Goal: Navigation & Orientation: Find specific page/section

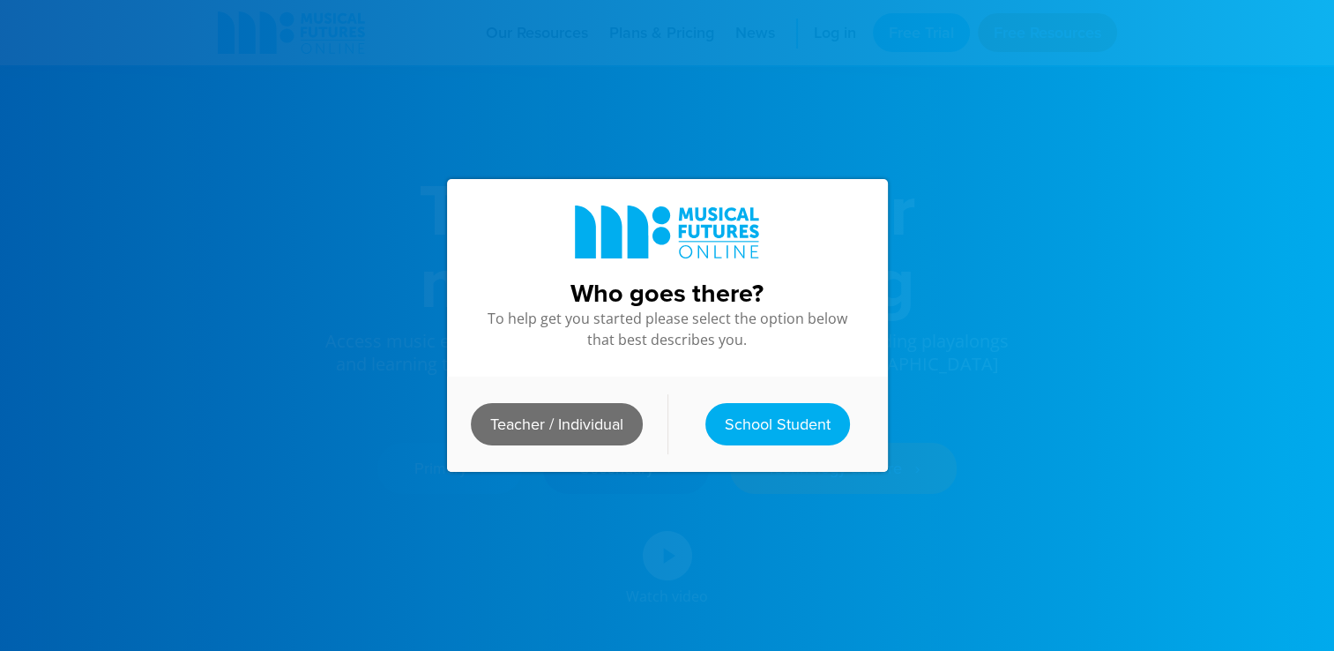
click at [578, 411] on link "Teacher / Individual" at bounding box center [557, 424] width 172 height 42
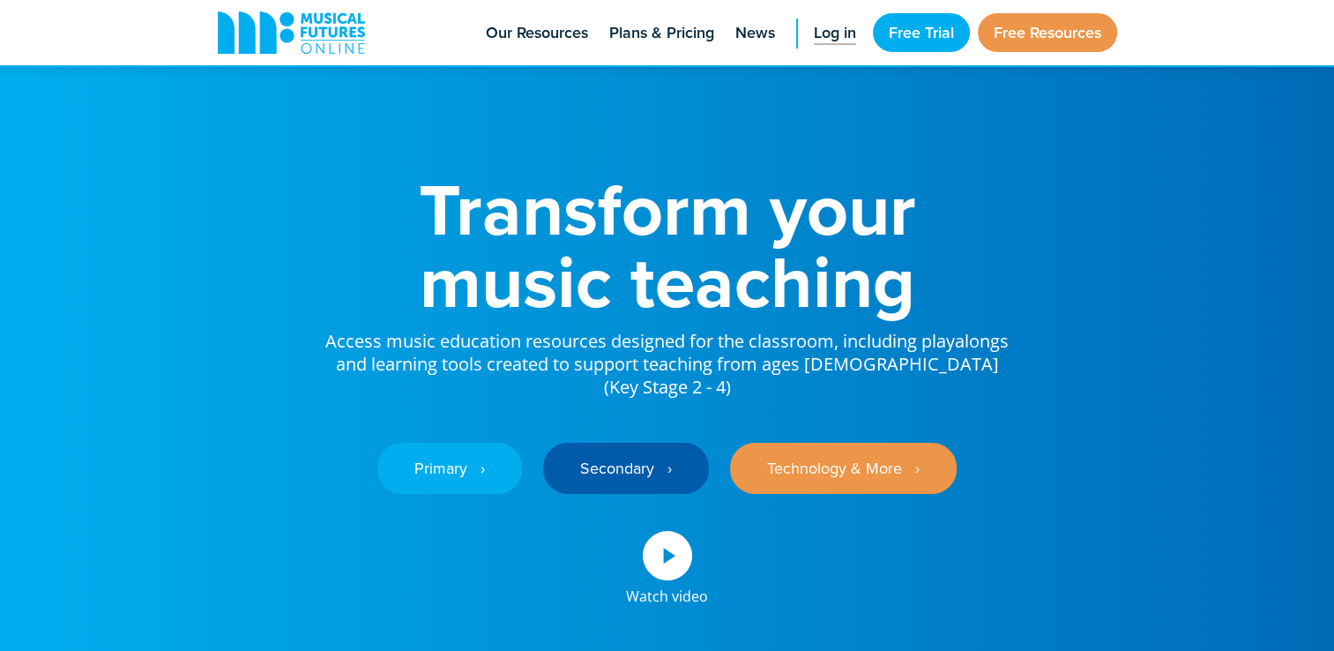
click at [825, 29] on span "Log in" at bounding box center [835, 33] width 42 height 24
click at [828, 38] on span "Log in" at bounding box center [835, 33] width 42 height 24
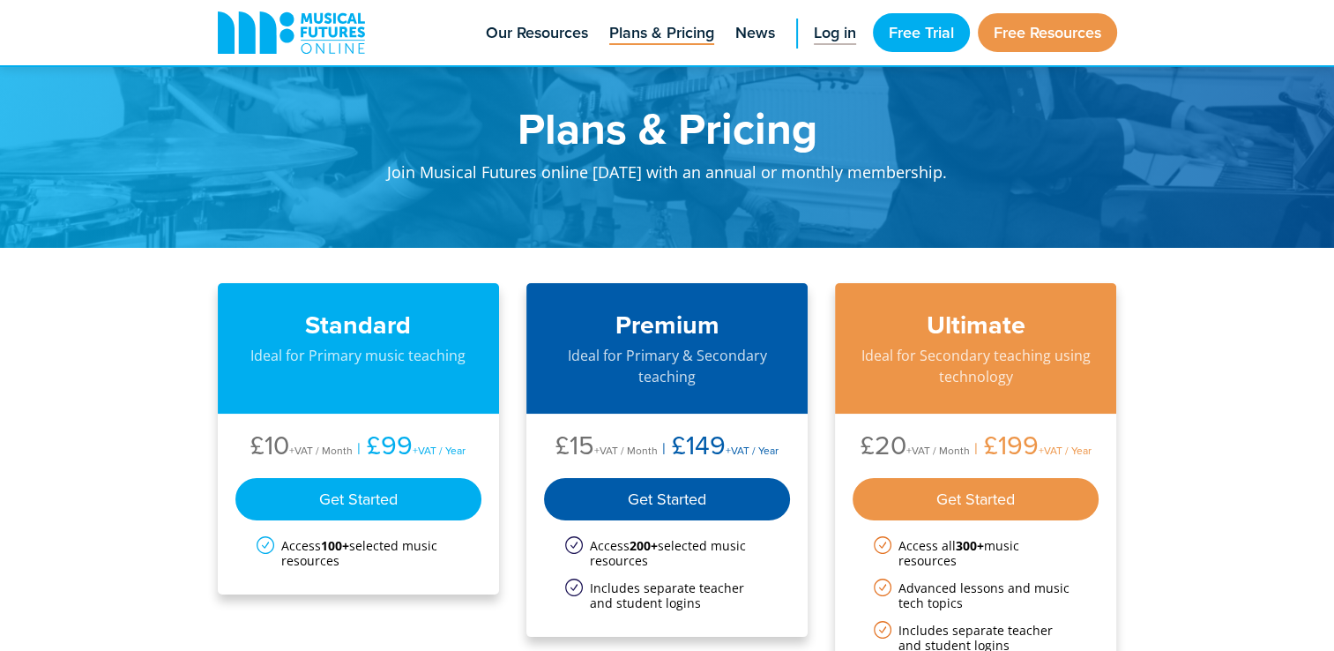
click at [823, 54] on link "Log in" at bounding box center [835, 32] width 60 height 65
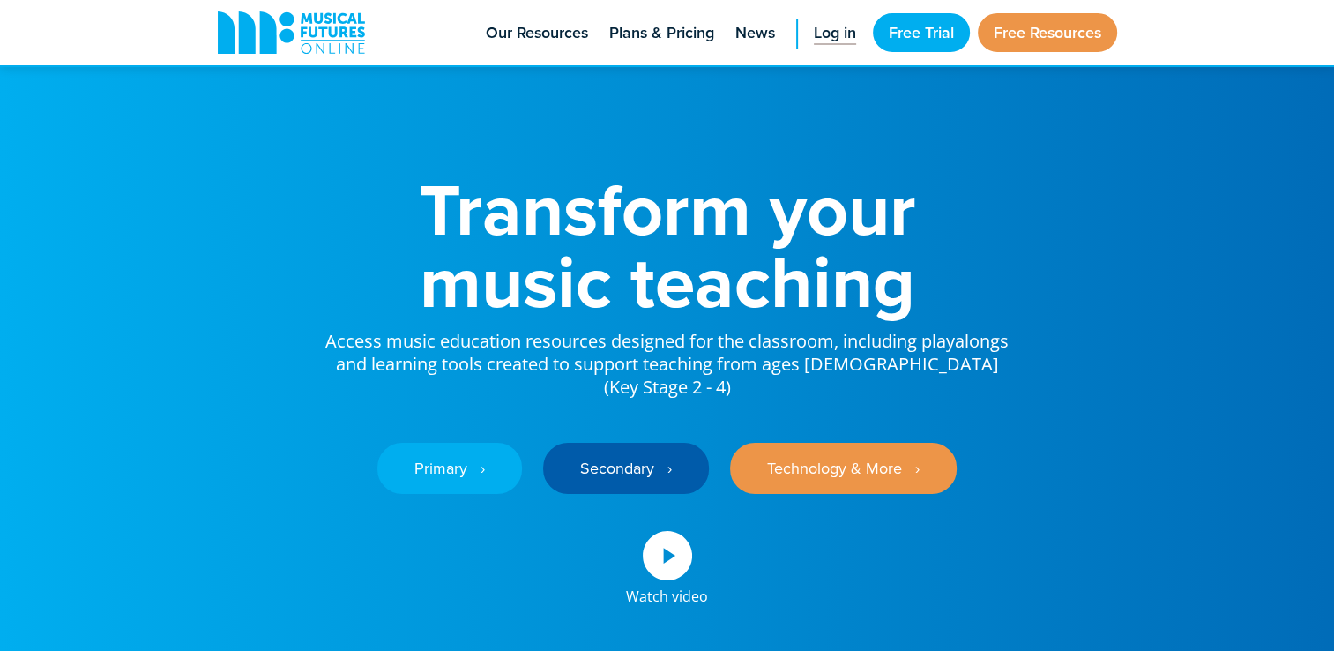
click at [817, 41] on span "Log in" at bounding box center [835, 33] width 42 height 24
